Goal: Transaction & Acquisition: Register for event/course

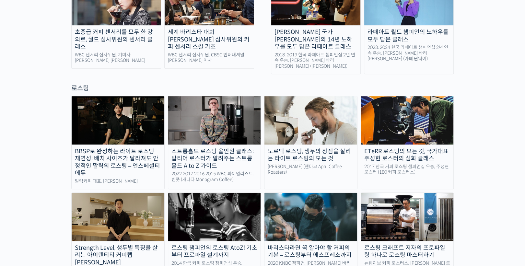
scroll to position [596, 0]
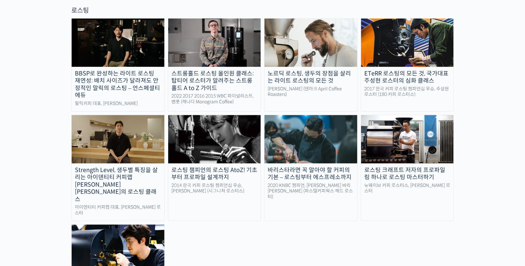
click at [307, 115] on img at bounding box center [311, 139] width 93 height 48
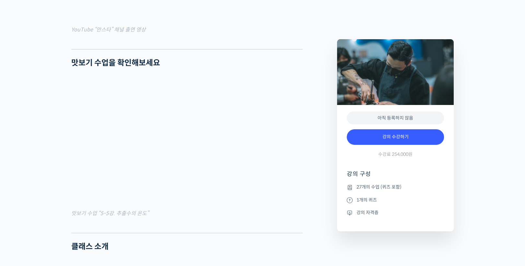
scroll to position [639, 0]
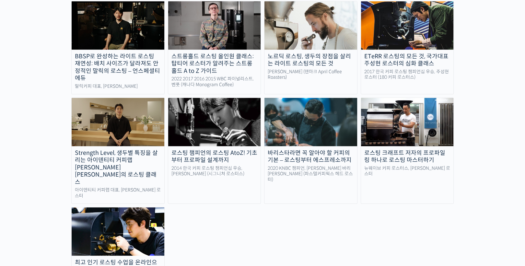
scroll to position [622, 0]
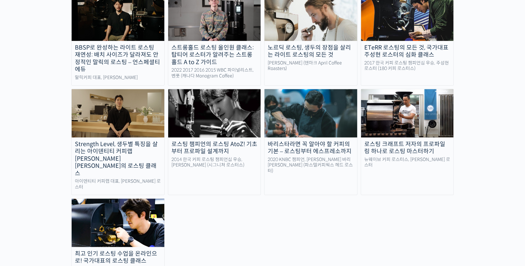
click at [320, 141] on div "바리스타라면 꼭 알아야 할 커피의 기본 – 로스팅부터 에스프레소까지" at bounding box center [311, 148] width 93 height 15
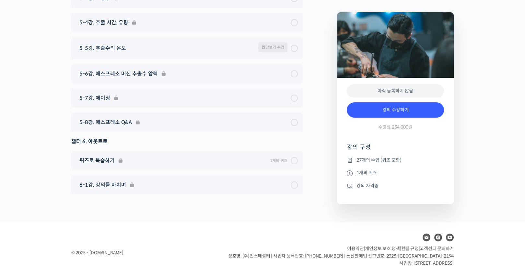
scroll to position [3288, 0]
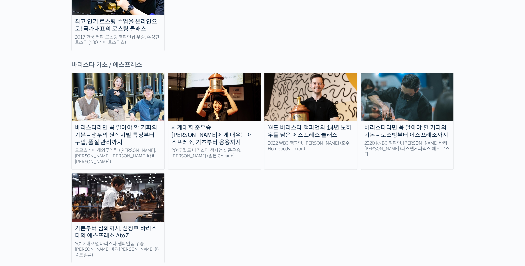
scroll to position [856, 0]
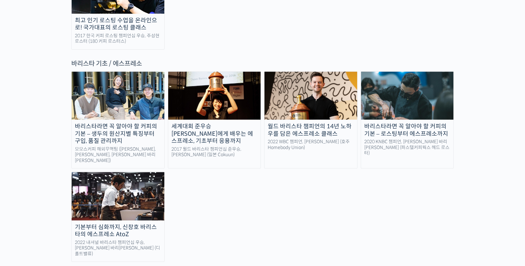
click at [410, 72] on img at bounding box center [407, 96] width 93 height 48
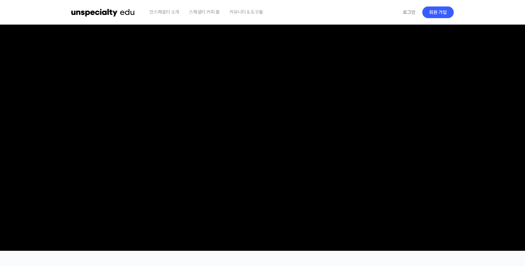
click at [219, 9] on link "스페셜티 커피 몰" at bounding box center [204, 12] width 37 height 25
click at [165, 15] on span "언스페셜티 소개" at bounding box center [164, 12] width 30 height 25
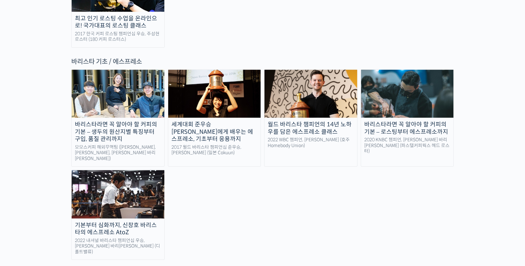
scroll to position [838, 0]
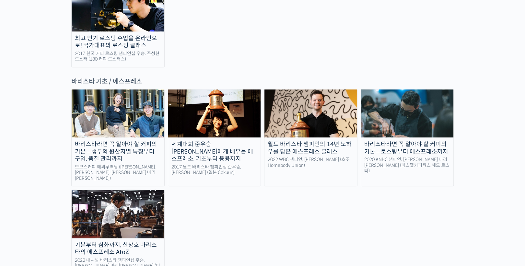
click at [408, 141] on div "바리스타라면 꼭 알아야 할 커피의 기본 – 로스팅부터 에스프레소까지" at bounding box center [407, 148] width 93 height 15
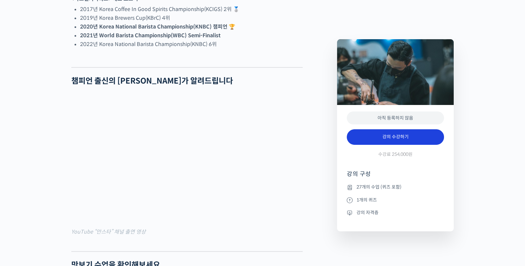
scroll to position [441, 0]
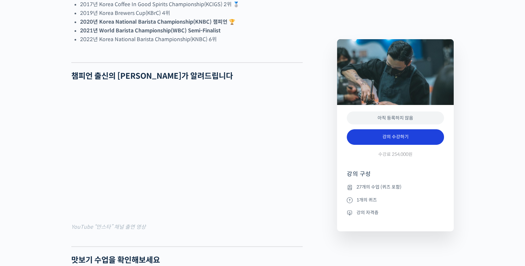
click at [397, 135] on link "강의 수강하기" at bounding box center [395, 137] width 97 height 16
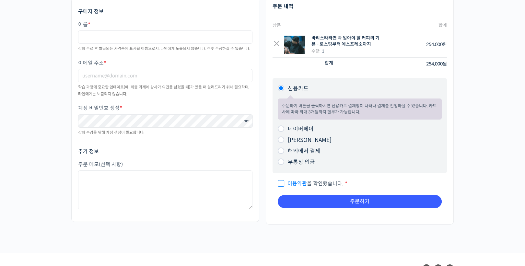
scroll to position [151, 0]
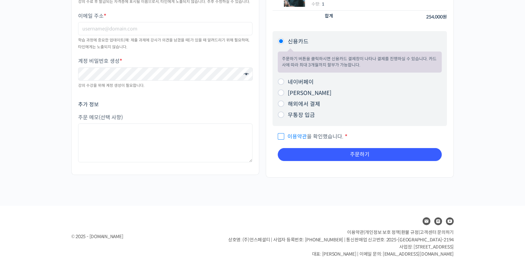
click at [345, 88] on li "[PERSON_NAME] 주문하기 버튼을 [PERSON_NAME] 카카오페이 결제창이 나타나 결제를 진행하실 수 있습니다." at bounding box center [360, 93] width 164 height 11
click at [351, 62] on p "주문하기 버튼을 클릭하시면 신용카드 결제창이 나타나 결제를 진행하실 수 있습니다. 카드사에 따라 최대 3개월까지 할부가 가능합니다." at bounding box center [360, 62] width 156 height 13
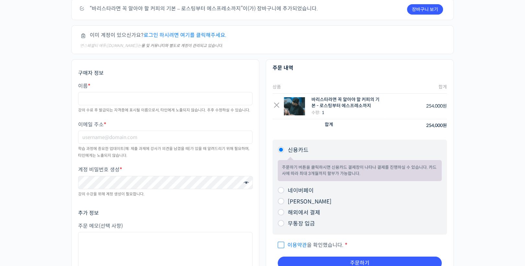
scroll to position [0, 0]
